Goal: Task Accomplishment & Management: Use online tool/utility

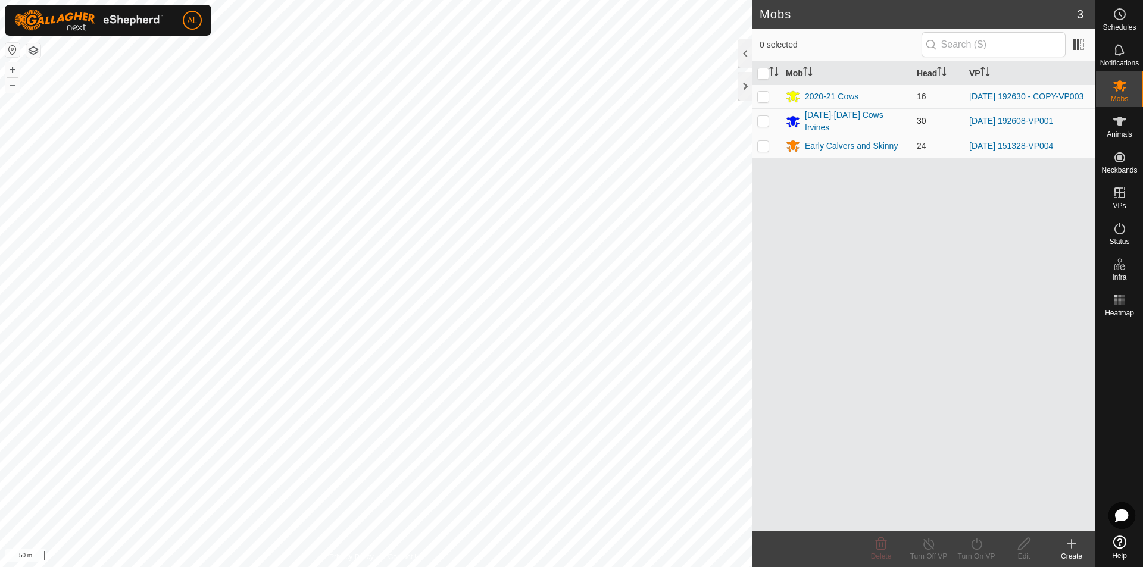
click at [763, 118] on p-checkbox at bounding box center [763, 121] width 12 height 10
checkbox input "true"
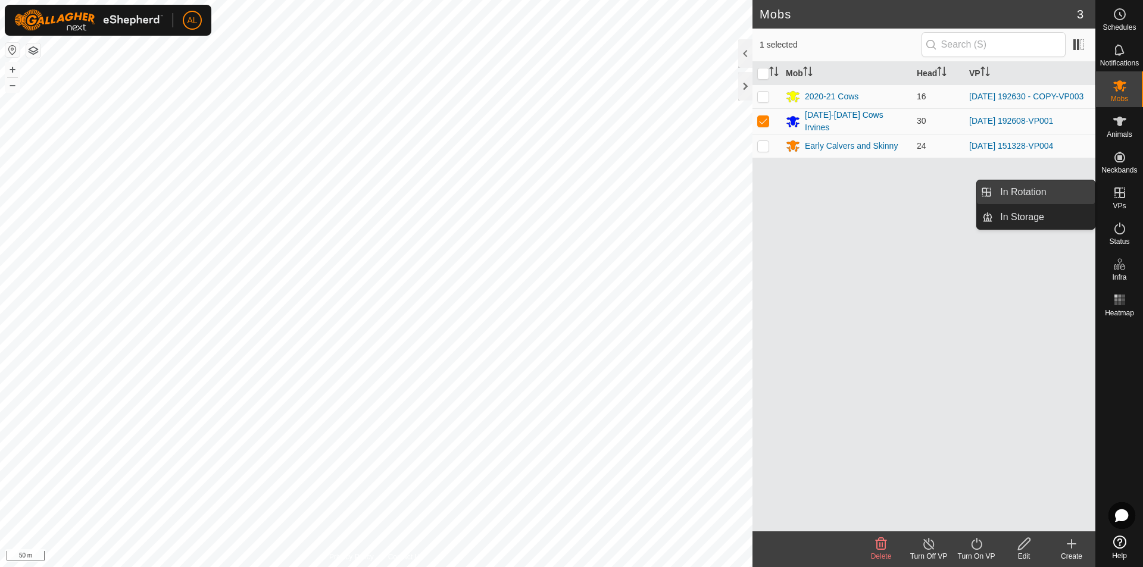
click at [1058, 189] on link "In Rotation" at bounding box center [1044, 192] width 102 height 24
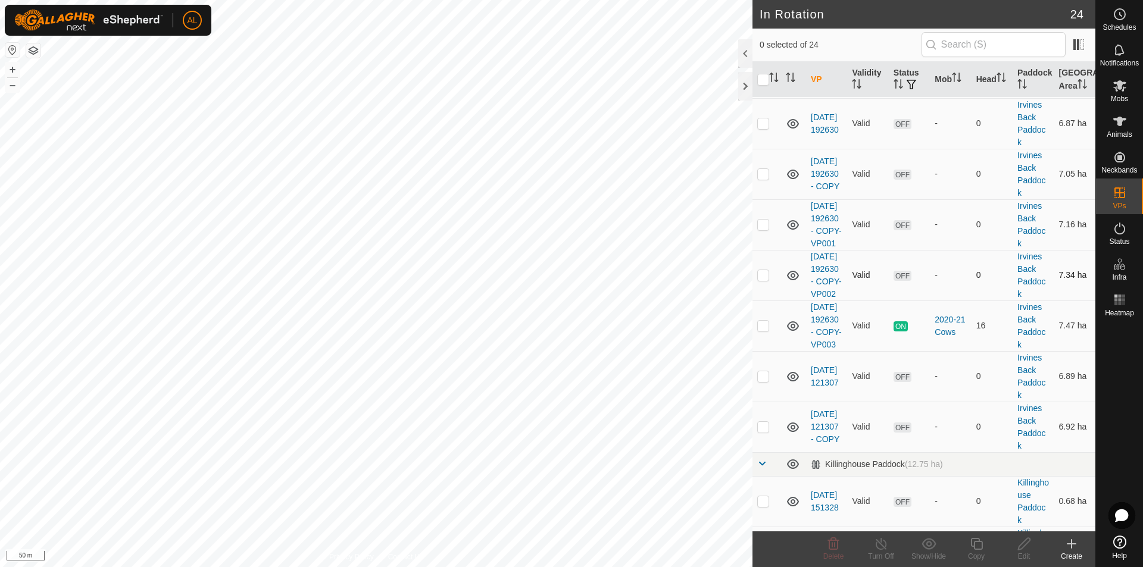
scroll to position [655, 0]
click at [759, 329] on p-checkbox at bounding box center [763, 325] width 12 height 10
checkbox input "true"
click at [979, 546] on icon at bounding box center [976, 544] width 15 height 14
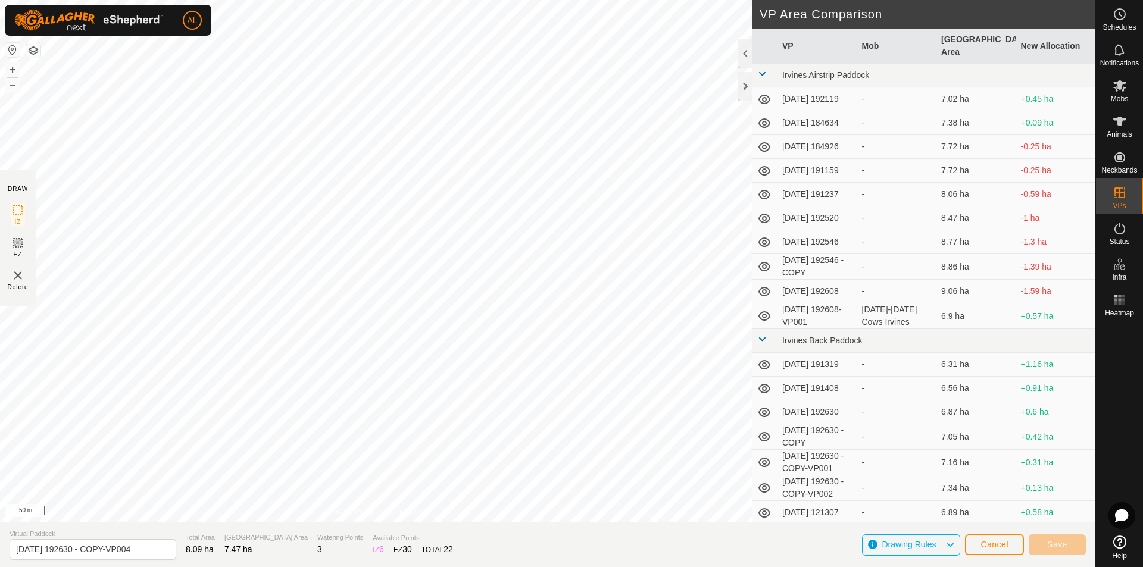
click at [758, 317] on icon at bounding box center [764, 316] width 14 height 14
click at [766, 318] on icon at bounding box center [764, 316] width 14 height 14
click at [996, 548] on span "Cancel" at bounding box center [994, 545] width 28 height 10
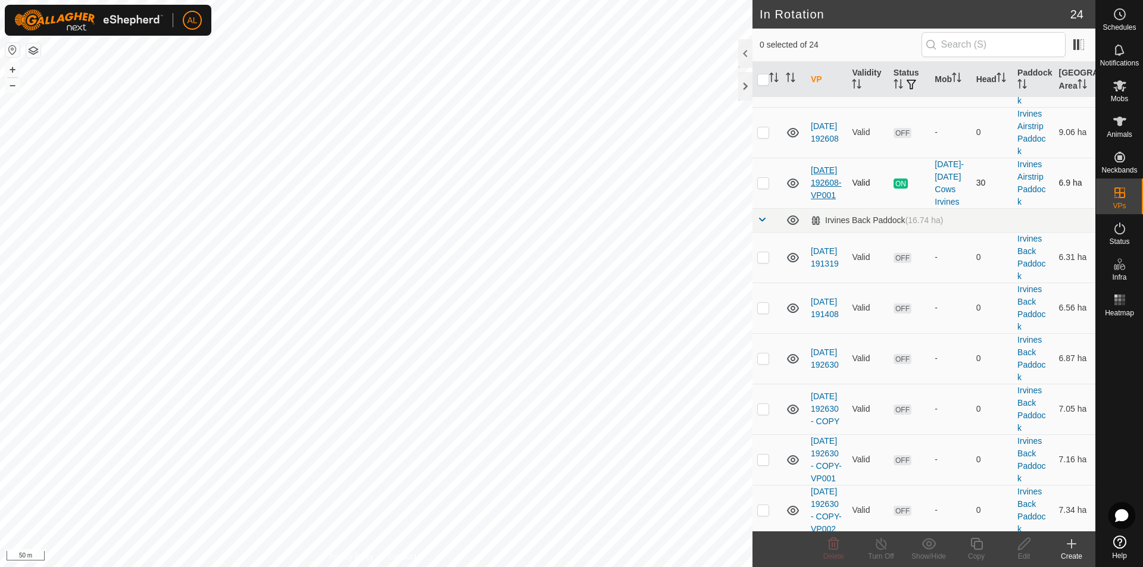
scroll to position [357, 0]
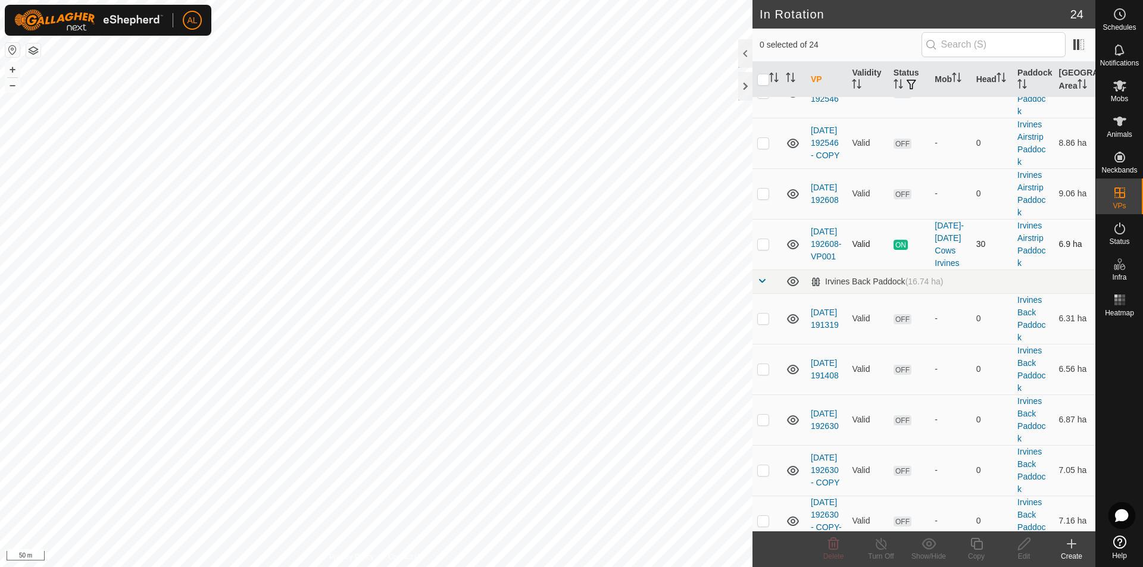
click at [766, 245] on p-checkbox at bounding box center [763, 244] width 12 height 10
checkbox input "true"
click at [974, 545] on icon at bounding box center [976, 544] width 15 height 14
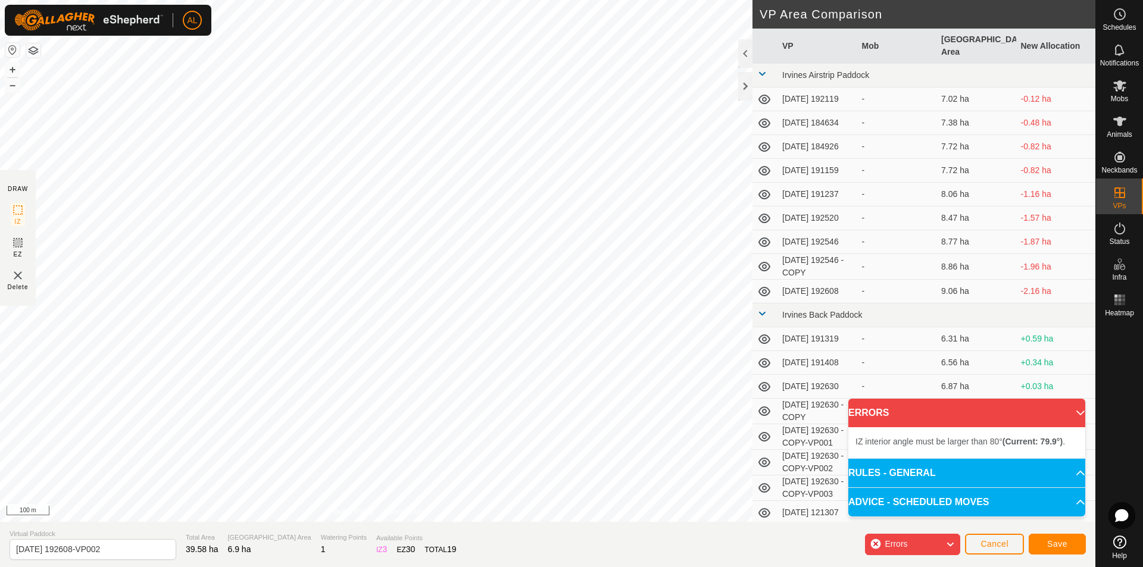
click at [481, 544] on div "DRAW IZ EZ Delete Privacy Policy Contact Us IZ interior angle must be larger th…" at bounding box center [547, 283] width 1095 height 567
click at [490, 283] on div "IZ interior angle must be larger than 80° (Current: 79.9°) . + – ⇧ i 50 m" at bounding box center [376, 261] width 752 height 522
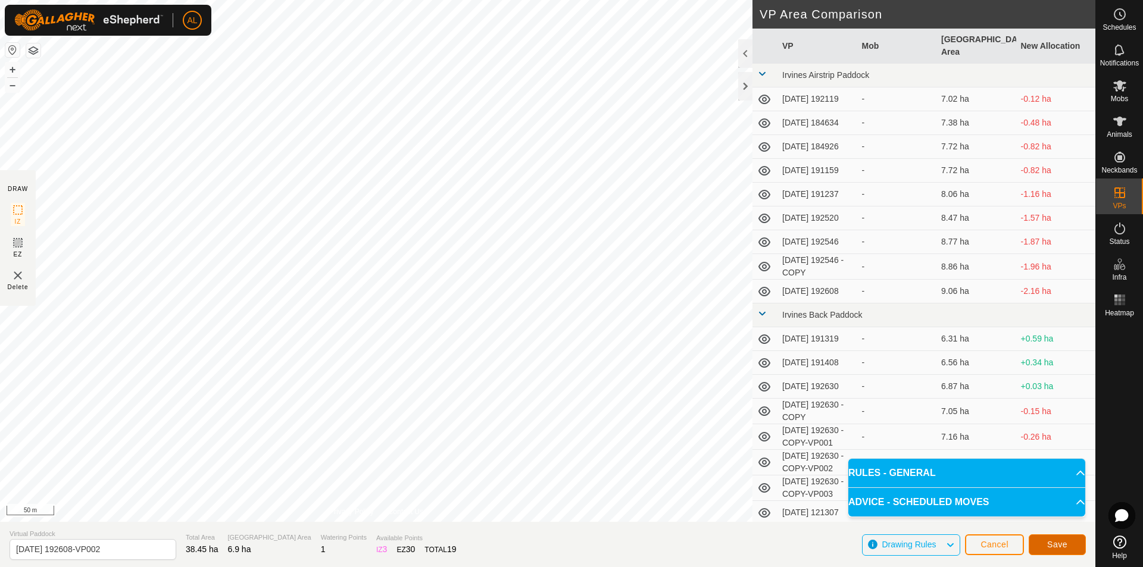
click at [1065, 539] on button "Save" at bounding box center [1056, 544] width 57 height 21
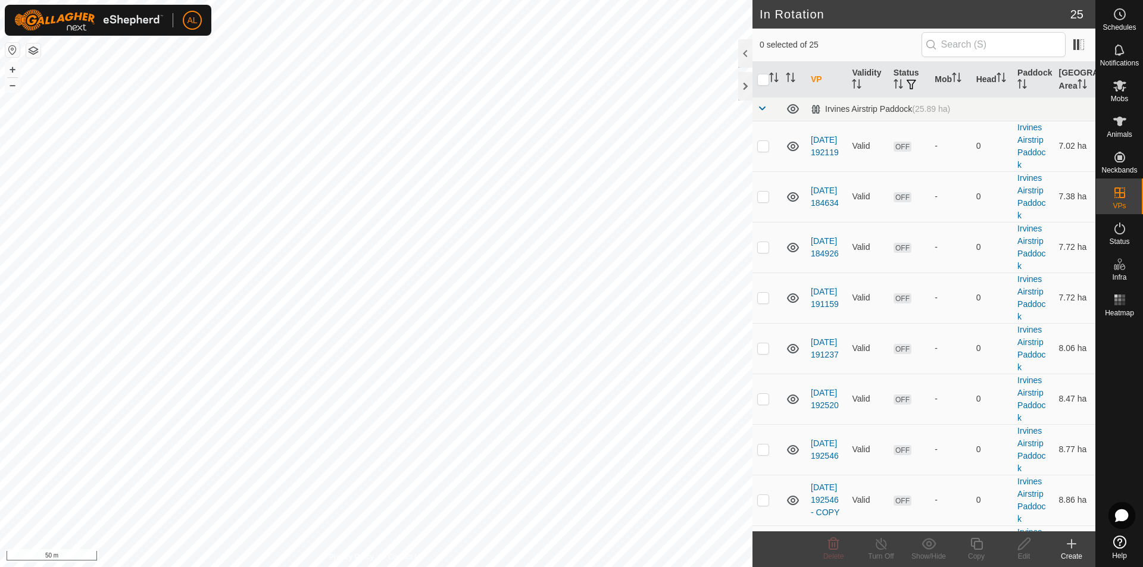
click at [500, 0] on html "AL Schedules Notifications Mobs Animals Neckbands VPs Status Infra Heatmap Help…" at bounding box center [571, 283] width 1143 height 567
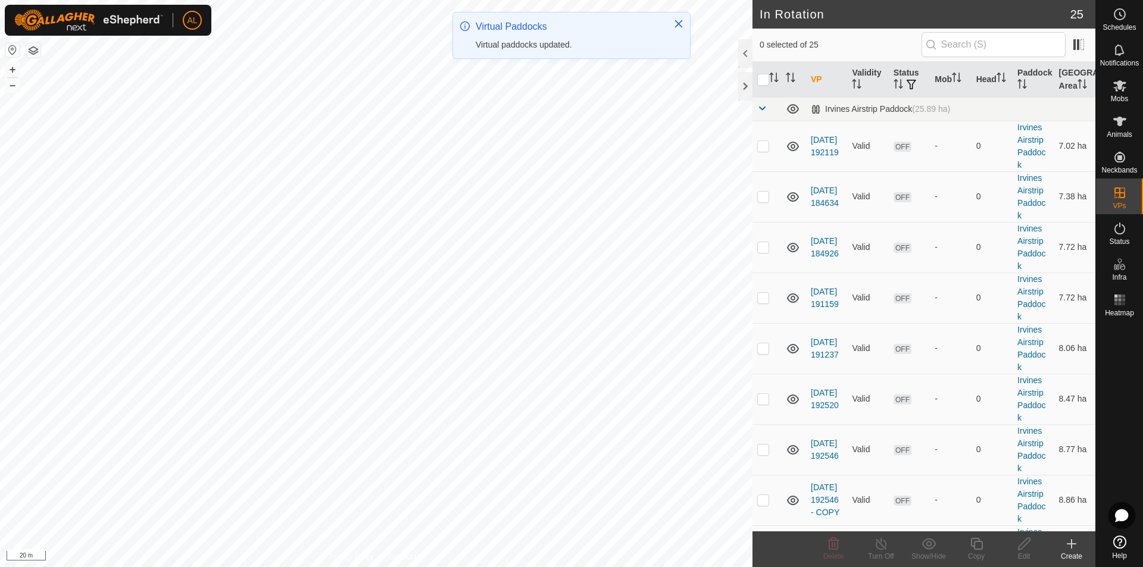
click at [480, 25] on div "AL Schedules Notifications Mobs Animals Neckbands VPs Status Infra Heatmap Help…" at bounding box center [571, 283] width 1143 height 567
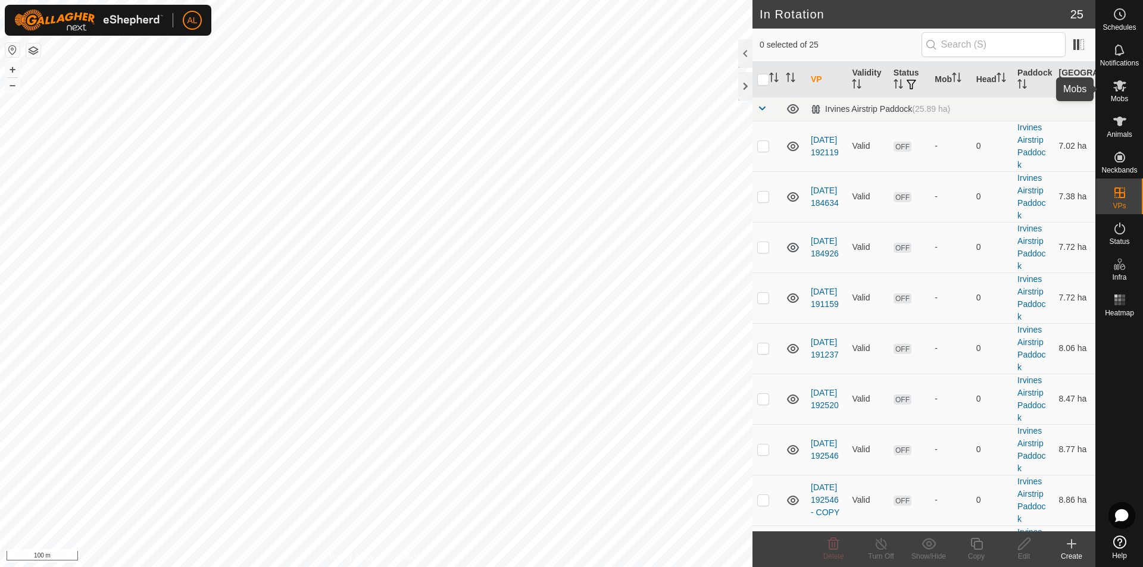
click at [1124, 85] on icon at bounding box center [1119, 86] width 14 height 14
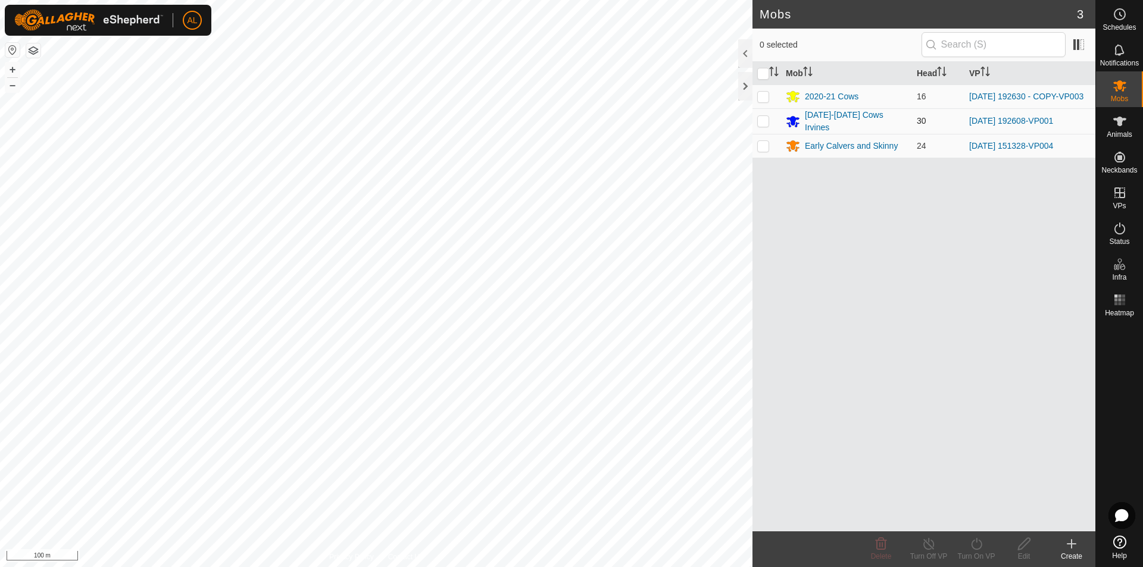
click at [765, 118] on p-checkbox at bounding box center [763, 121] width 12 height 10
checkbox input "true"
click at [978, 550] on icon at bounding box center [976, 544] width 15 height 14
click at [1020, 518] on link "Now" at bounding box center [1012, 518] width 118 height 24
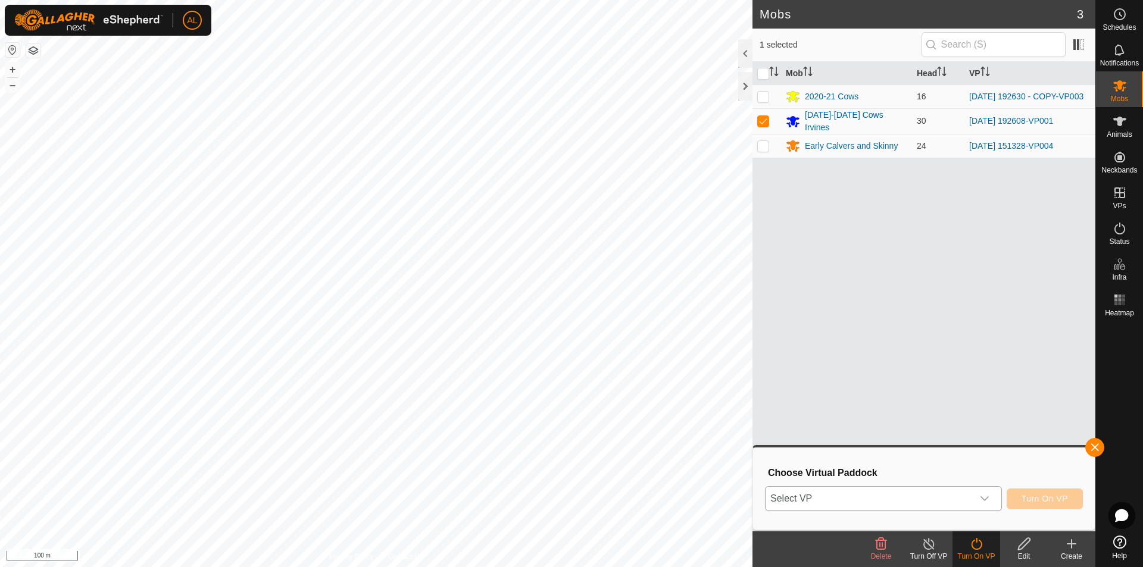
click at [969, 492] on span "Select VP" at bounding box center [868, 499] width 207 height 24
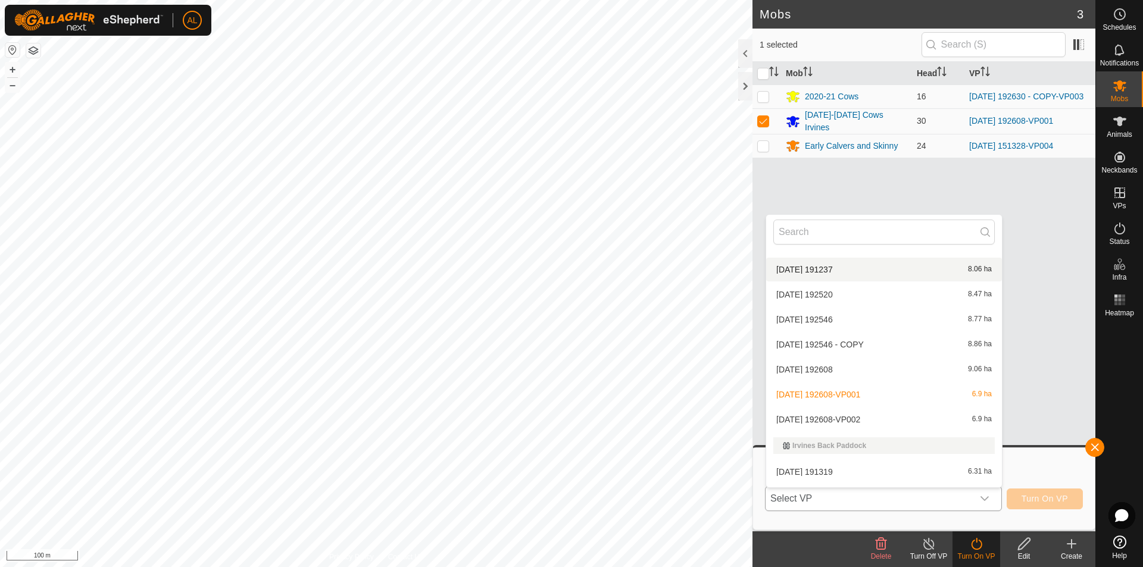
scroll to position [132, 0]
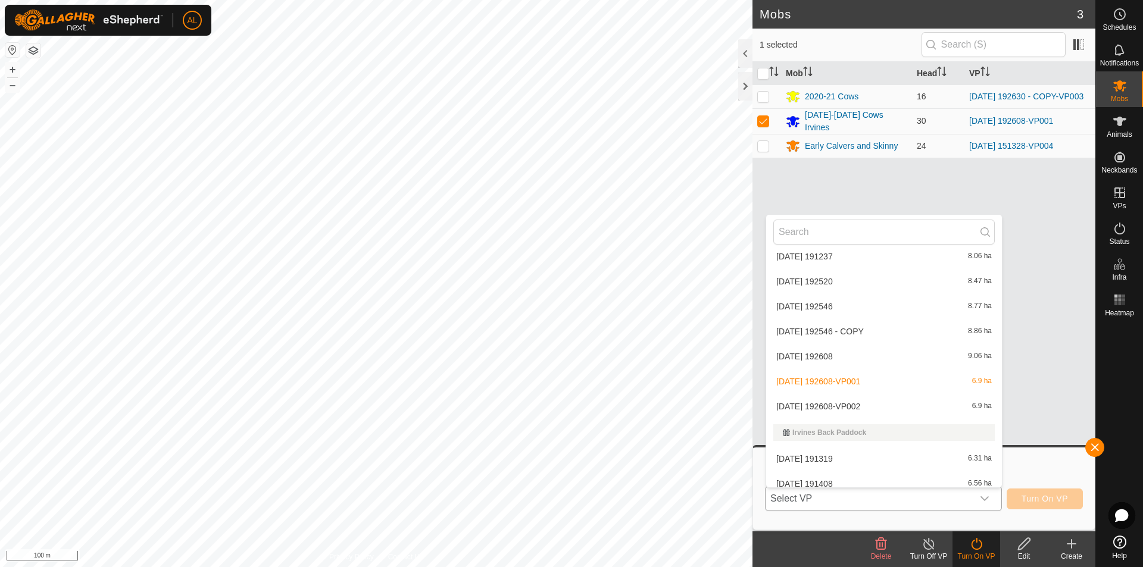
click at [952, 410] on li "[DATE] 192608-VP002 6.9 ha" at bounding box center [884, 407] width 236 height 24
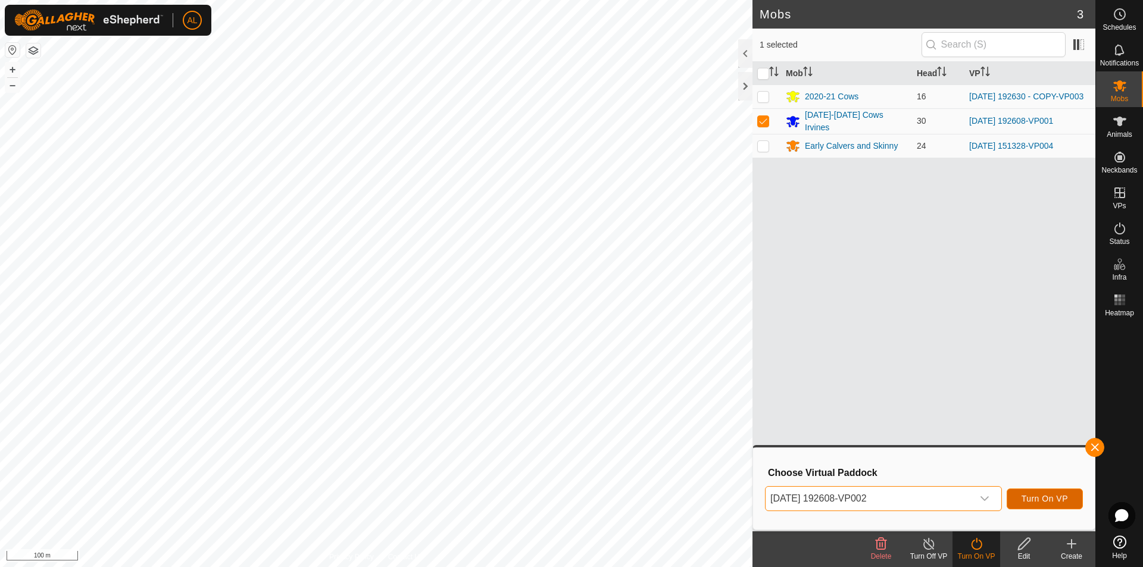
click at [1070, 500] on button "Turn On VP" at bounding box center [1044, 499] width 76 height 21
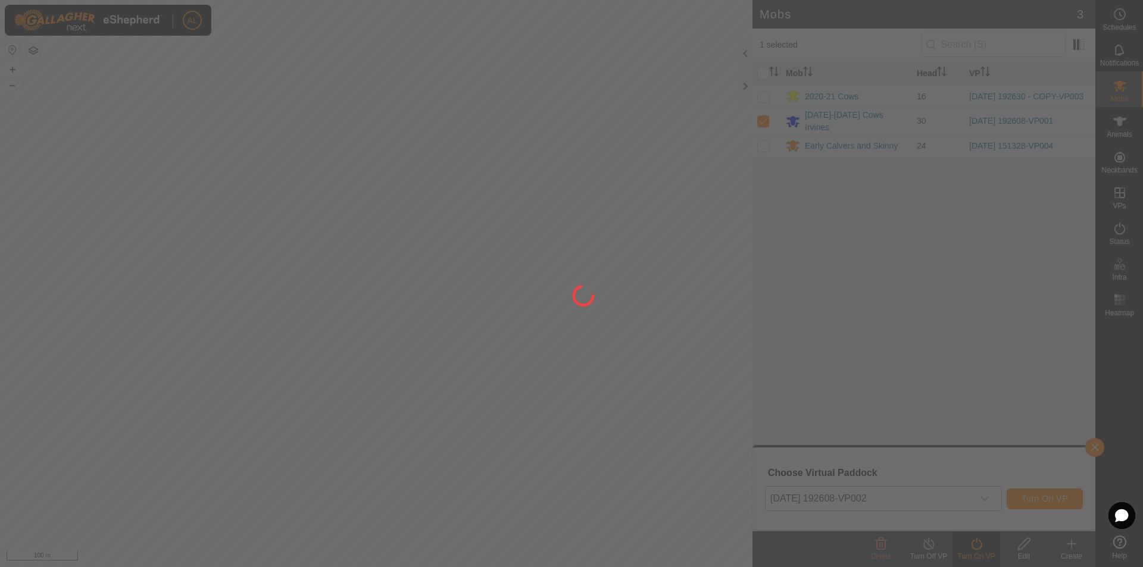
drag, startPoint x: 593, startPoint y: 38, endPoint x: 600, endPoint y: 18, distance: 20.9
click at [600, 18] on div at bounding box center [571, 283] width 1143 height 567
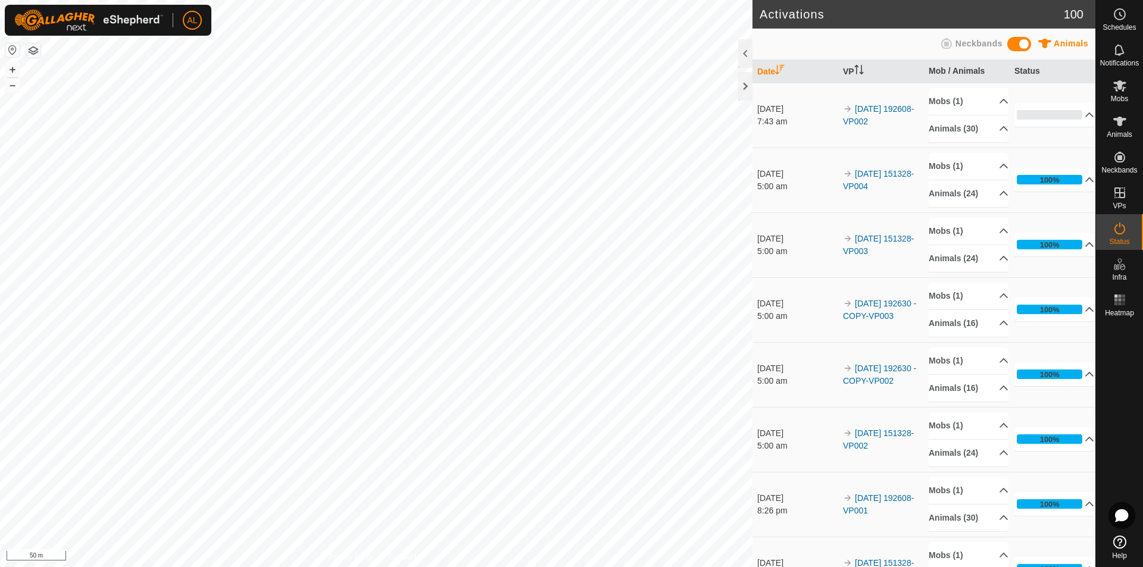
click at [774, 165] on div "Activations 100 Animals Neckbands Date VP Mob / Animals Status [DATE] 7:43 am 2…" at bounding box center [547, 283] width 1095 height 567
click at [1043, 192] on link "In Rotation" at bounding box center [1044, 192] width 102 height 24
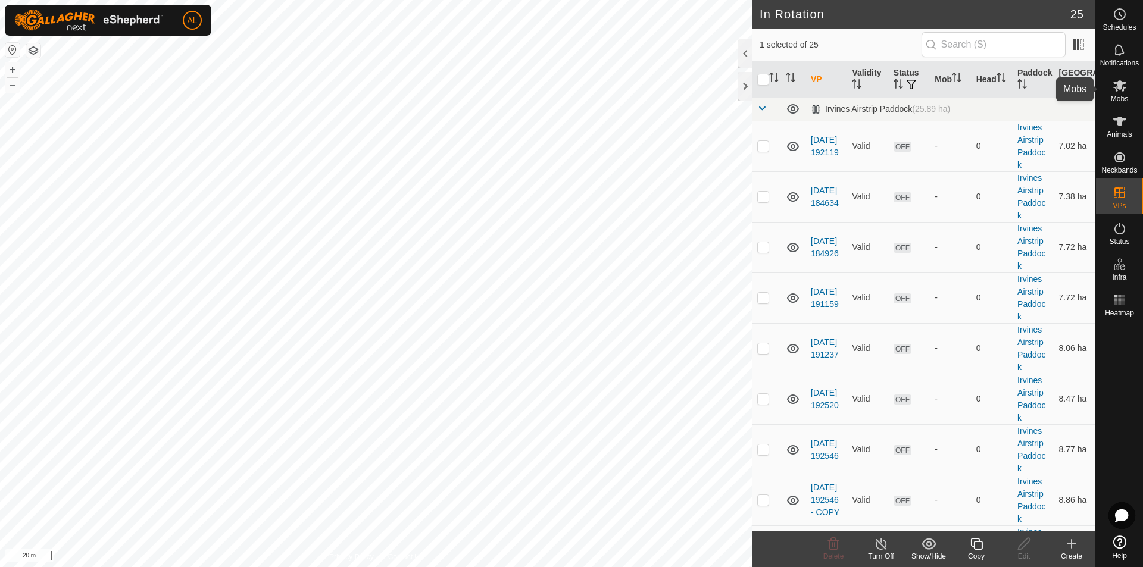
click at [1122, 88] on icon at bounding box center [1119, 86] width 14 height 14
